Goal: Information Seeking & Learning: Learn about a topic

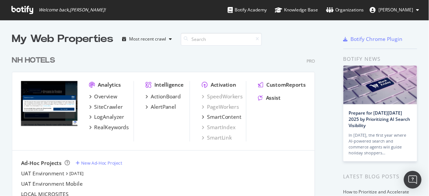
scroll to position [191, 418]
click at [110, 95] on div "Overview" at bounding box center [105, 96] width 23 height 7
